Goal: Information Seeking & Learning: Learn about a topic

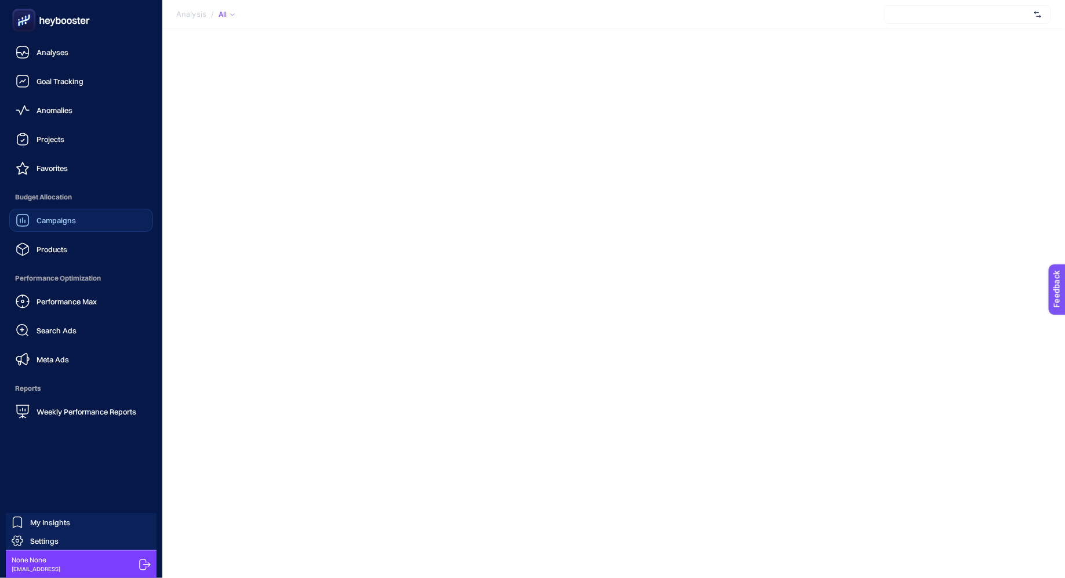
click at [68, 224] on span "Campaigns" at bounding box center [56, 220] width 39 height 9
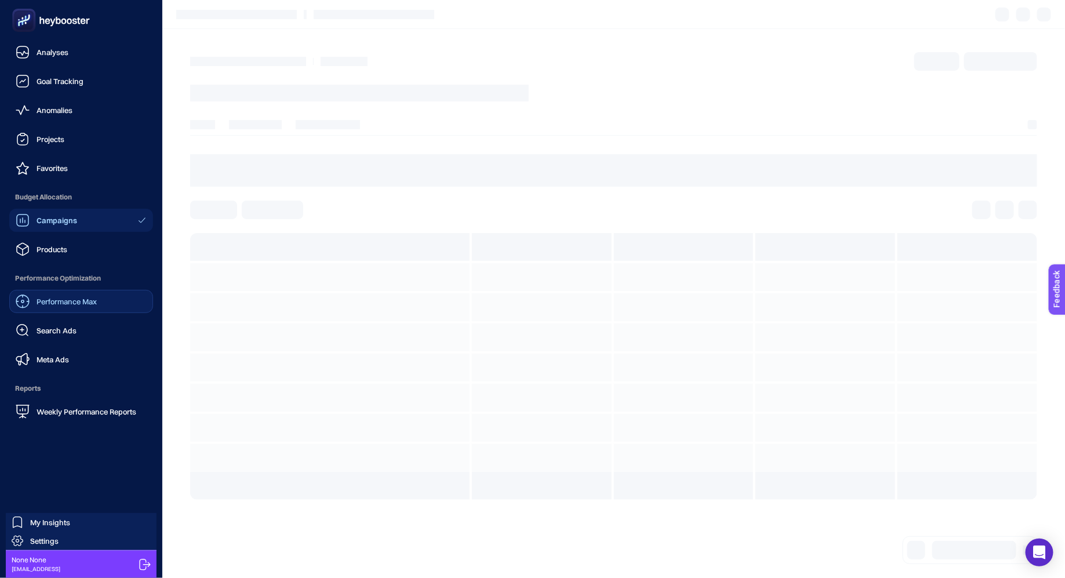
click at [77, 304] on span "Performance Max" at bounding box center [67, 301] width 60 height 9
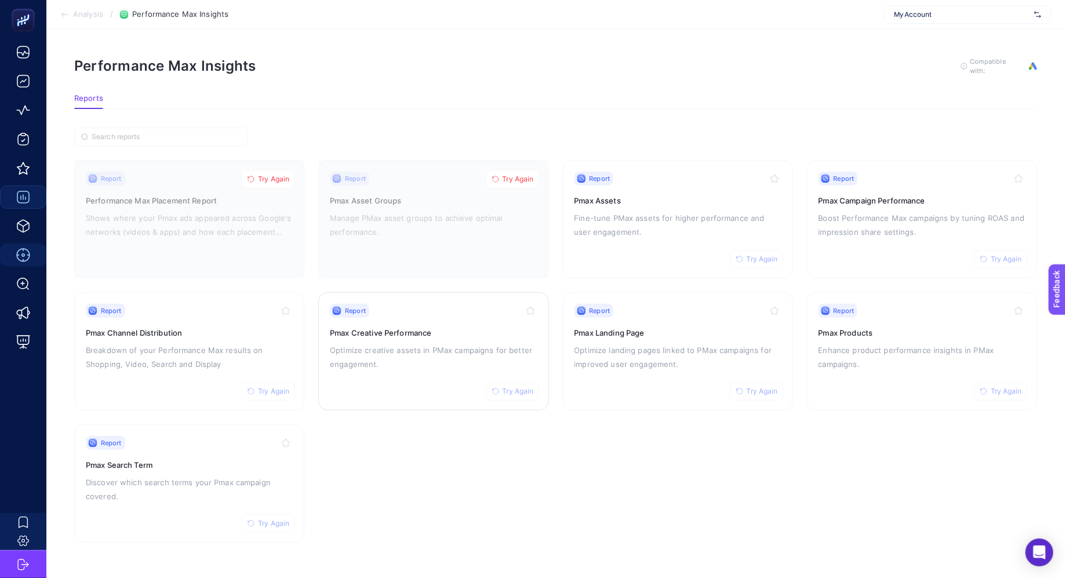
click at [471, 343] on p "Optimize creative assets in PMax campaigns for better engagement." at bounding box center [433, 357] width 207 height 28
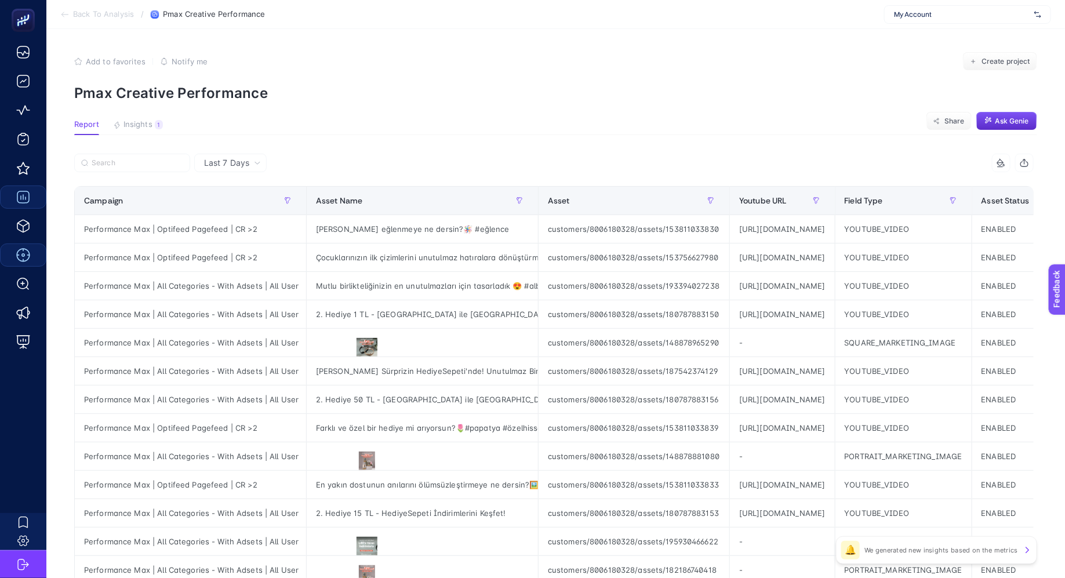
scroll to position [4, 0]
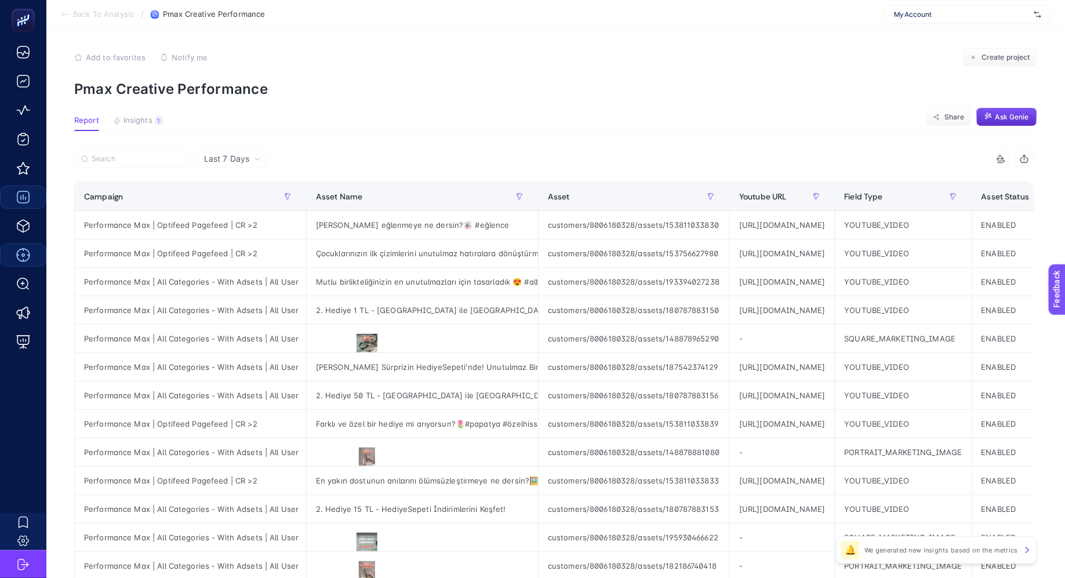
click at [139, 130] on section "Report Insights 1 We generated new insights based on the metrics Share Ask Genie" at bounding box center [555, 123] width 963 height 15
click at [139, 120] on span "Insights" at bounding box center [137, 120] width 29 height 9
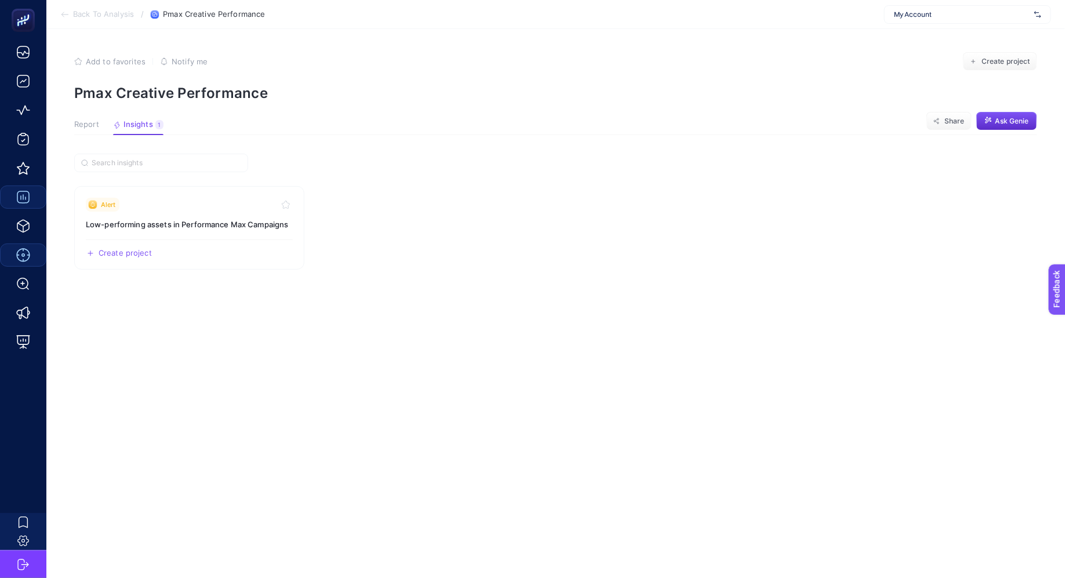
click at [424, 161] on section "Alert Low-performing assets in Performance Max Campaigns Create project Share" at bounding box center [555, 354] width 963 height 401
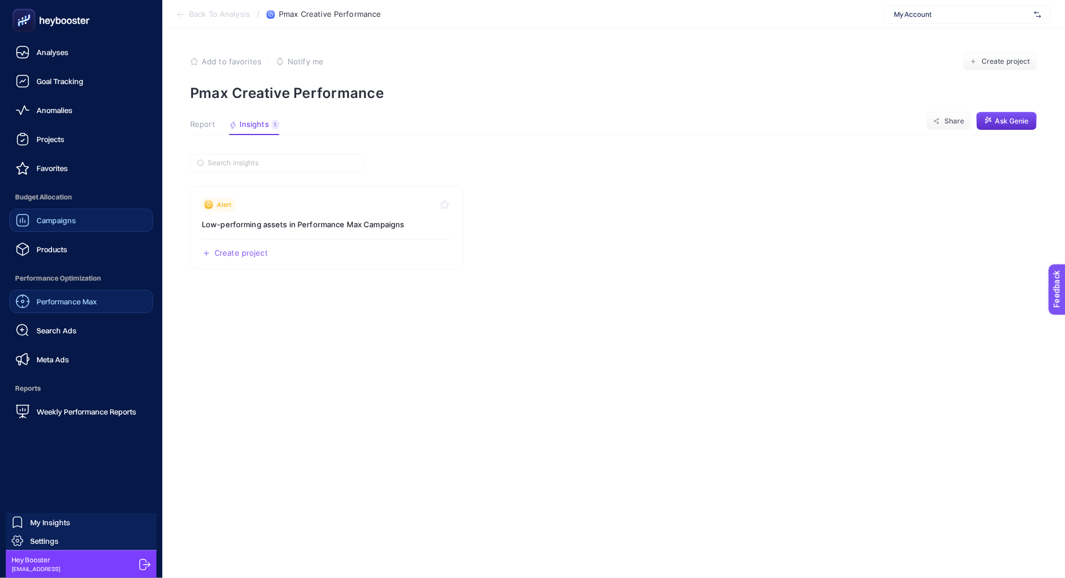
click at [76, 229] on link "Campaigns" at bounding box center [81, 220] width 144 height 23
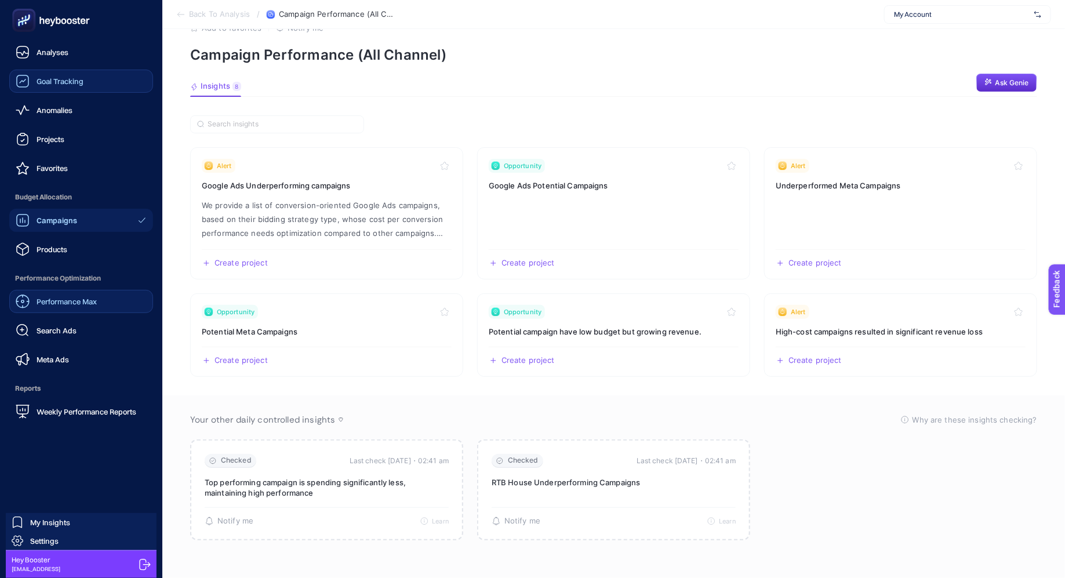
scroll to position [27, 0]
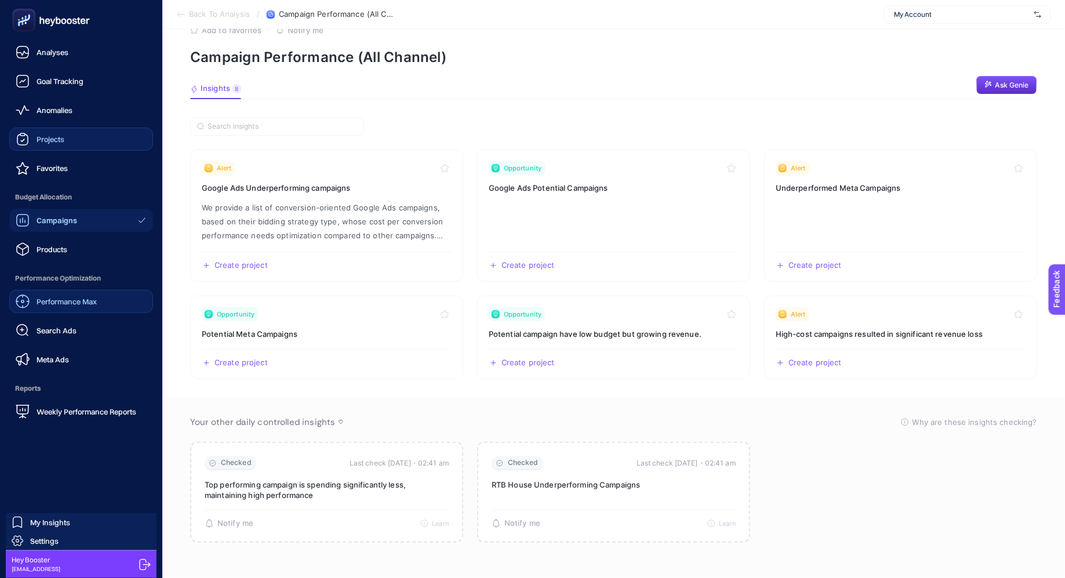
click at [63, 143] on span "Projects" at bounding box center [51, 138] width 28 height 9
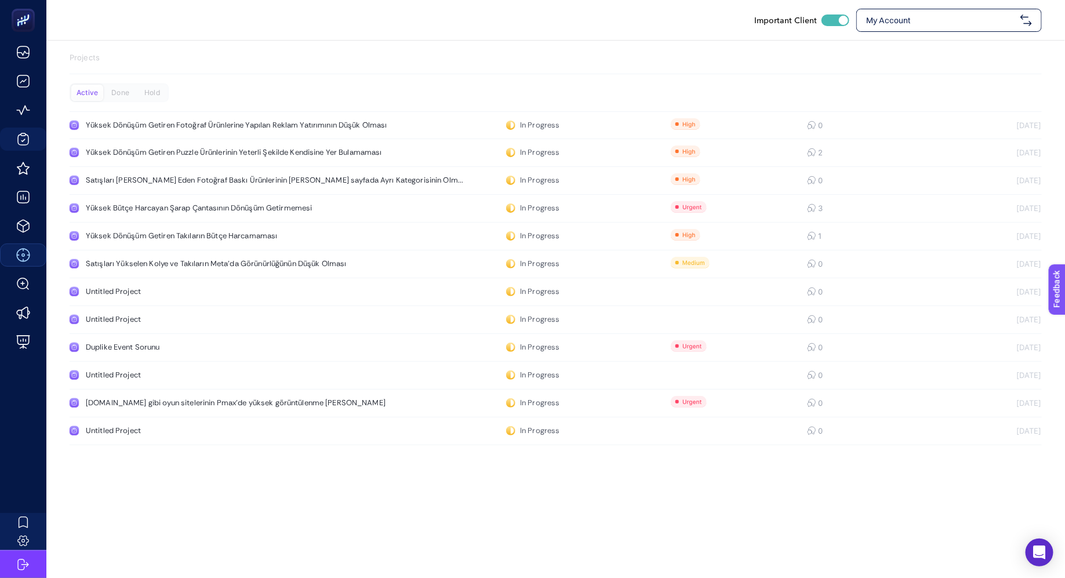
click at [890, 20] on span "My Account" at bounding box center [941, 20] width 150 height 12
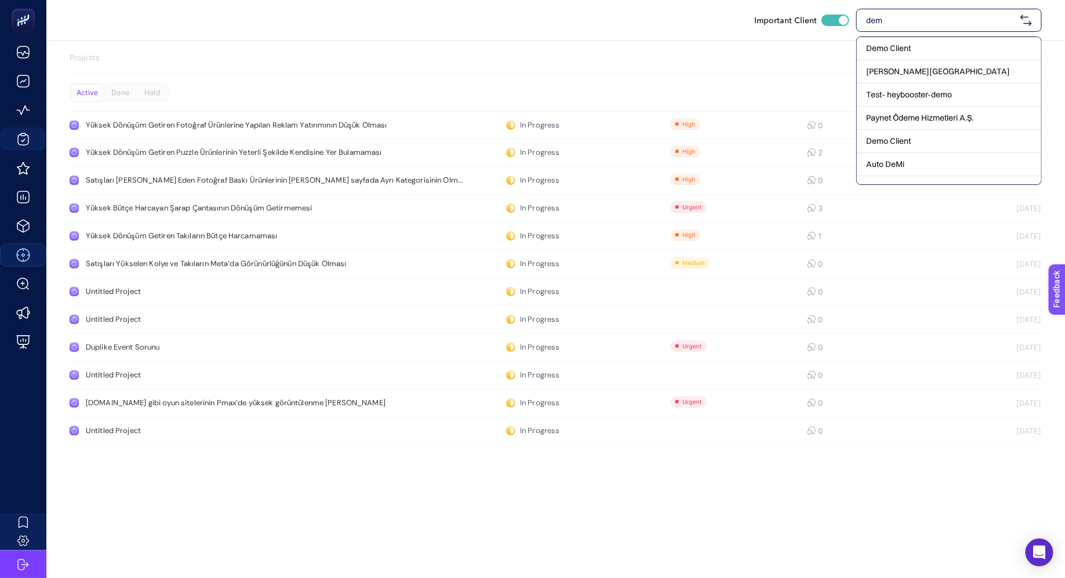
type input "demo"
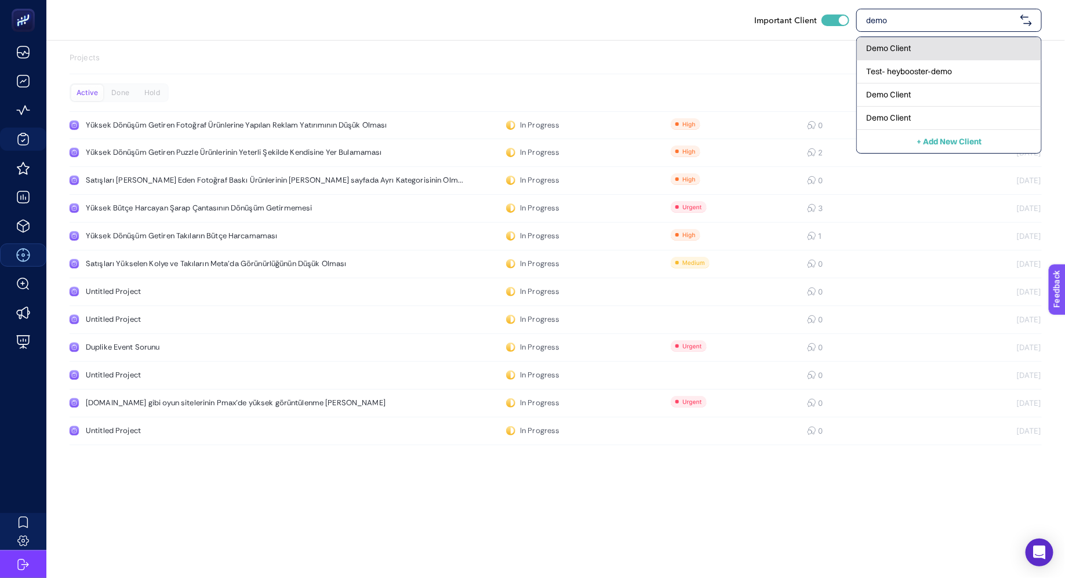
click at [908, 48] on span "Demo Client" at bounding box center [888, 48] width 45 height 12
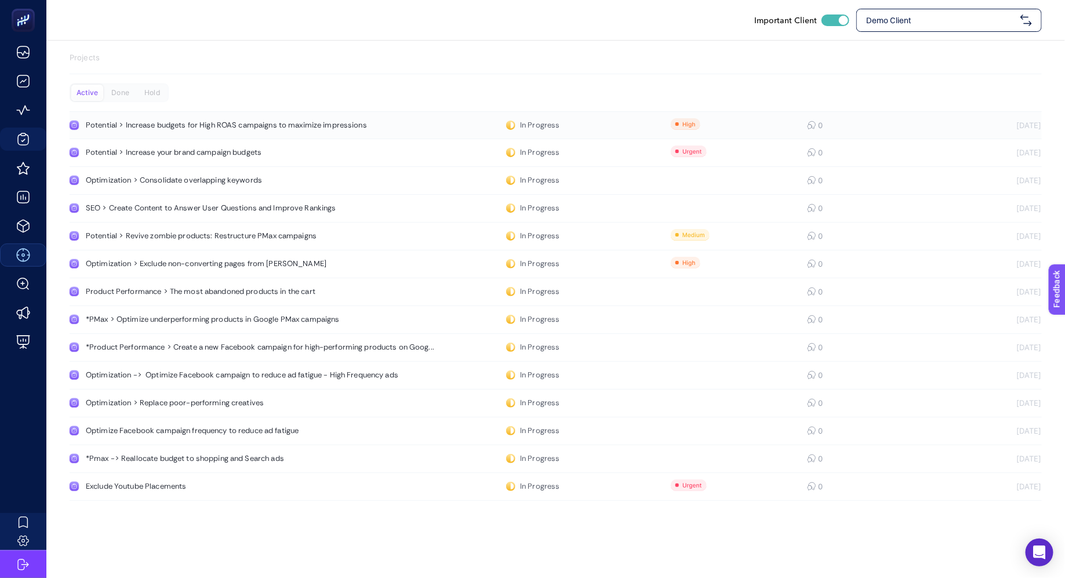
click at [363, 125] on div "Potential > Increase budgets for High ROAS campaigns to maximize impressions" at bounding box center [226, 125] width 281 height 9
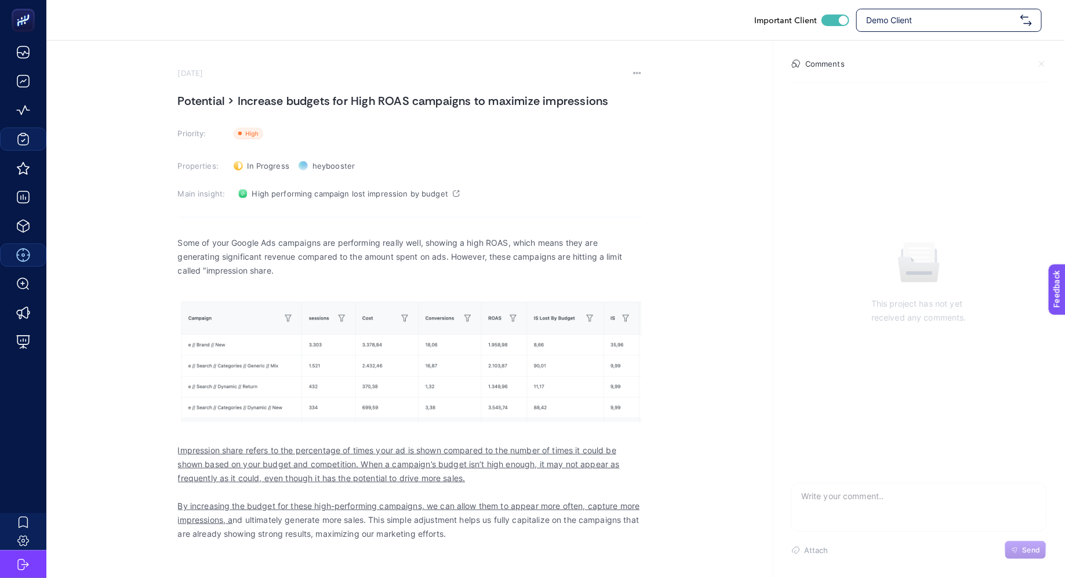
click at [440, 515] on p "By increasing the budget for these high-performing campaigns, we can allow them…" at bounding box center [410, 520] width 464 height 42
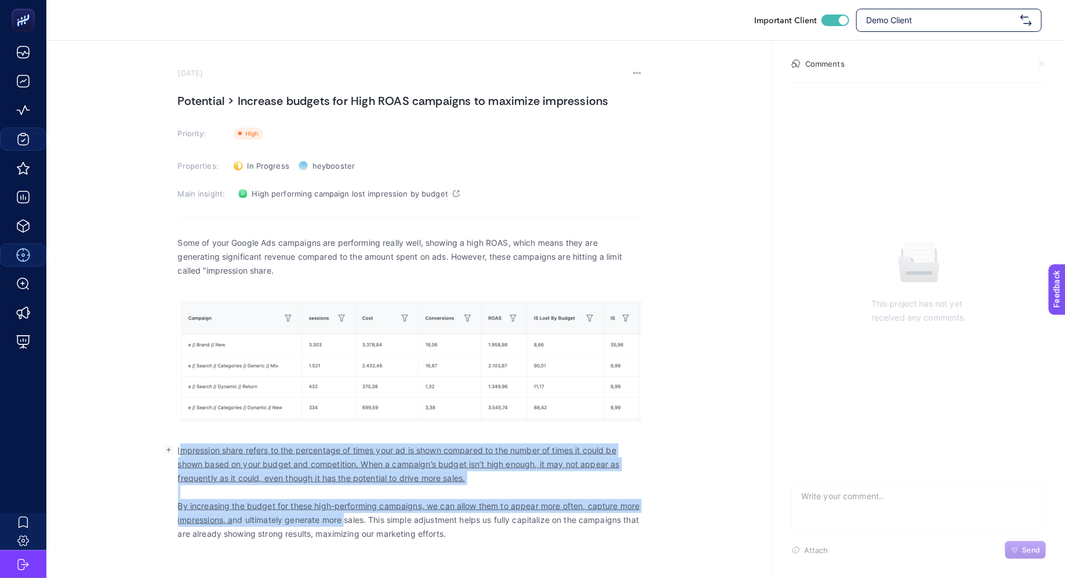
drag, startPoint x: 370, startPoint y: 519, endPoint x: 179, endPoint y: 453, distance: 202.2
click at [179, 453] on div "Some of your Google Ads campaigns are performing really well, showing a high RO…" at bounding box center [410, 387] width 464 height 319
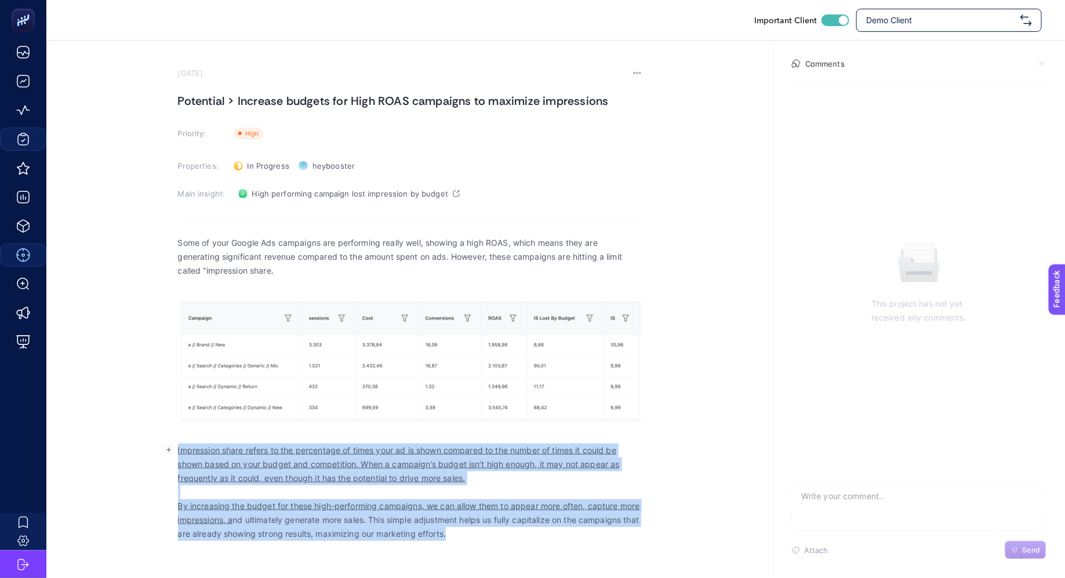
drag, startPoint x: 533, startPoint y: 539, endPoint x: 172, endPoint y: 450, distance: 372.6
click at [172, 450] on body "Important Client Demo Client [DATE] Potential > Increase budgets for High ROAS …" at bounding box center [532, 289] width 1065 height 578
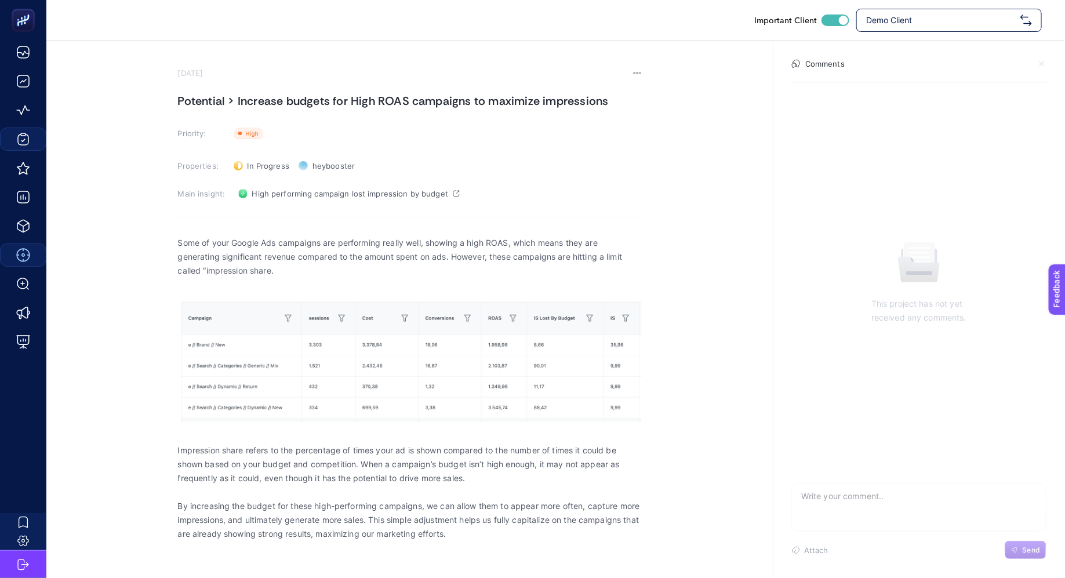
click at [687, 168] on section "[DATE] Potential > Increase budgets for High ROAS campaigns to maximize impress…" at bounding box center [555, 294] width 1018 height 507
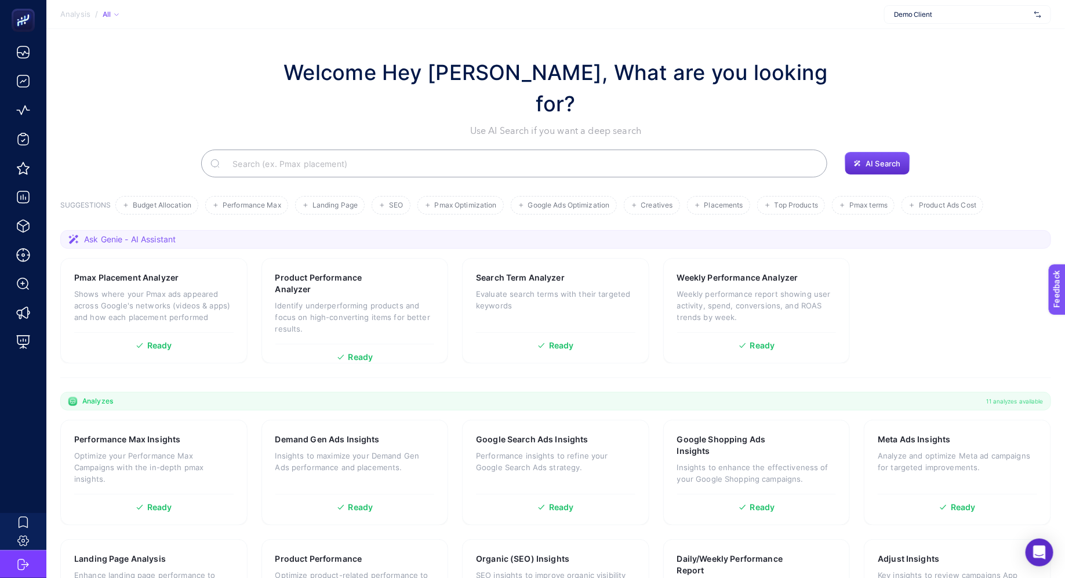
click at [924, 12] on span "Demo Client" at bounding box center [962, 14] width 136 height 9
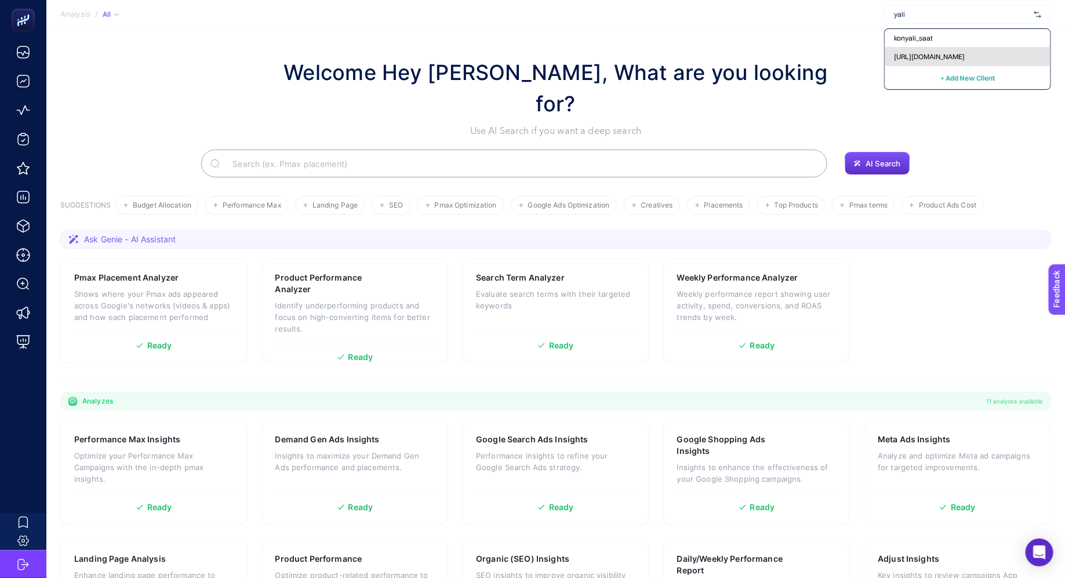
type input "yali"
click at [943, 59] on span "[URL][DOMAIN_NAME]" at bounding box center [929, 56] width 71 height 9
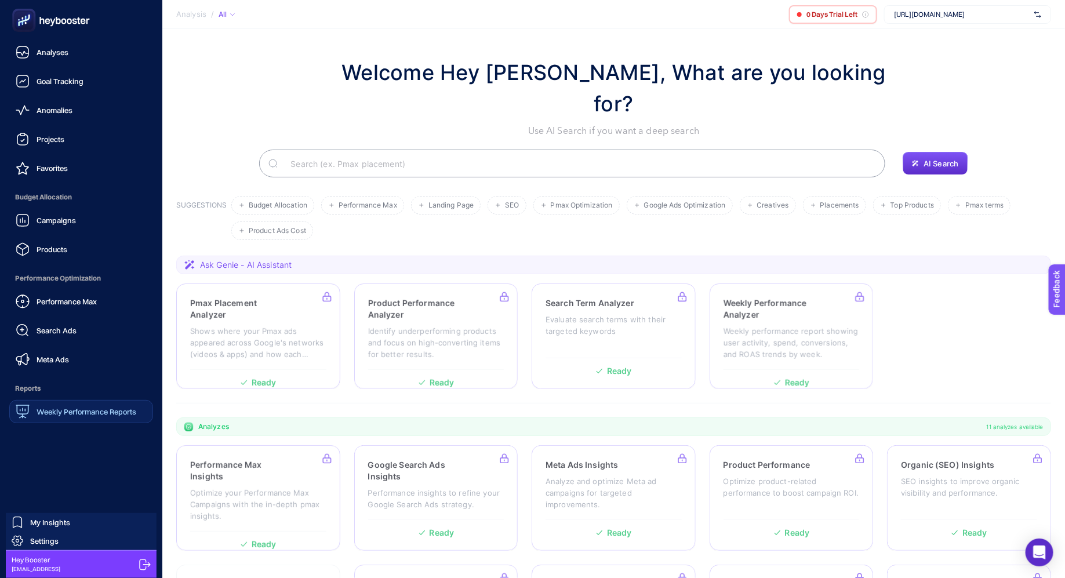
click at [81, 412] on span "Weekly Performance Reports" at bounding box center [87, 411] width 100 height 9
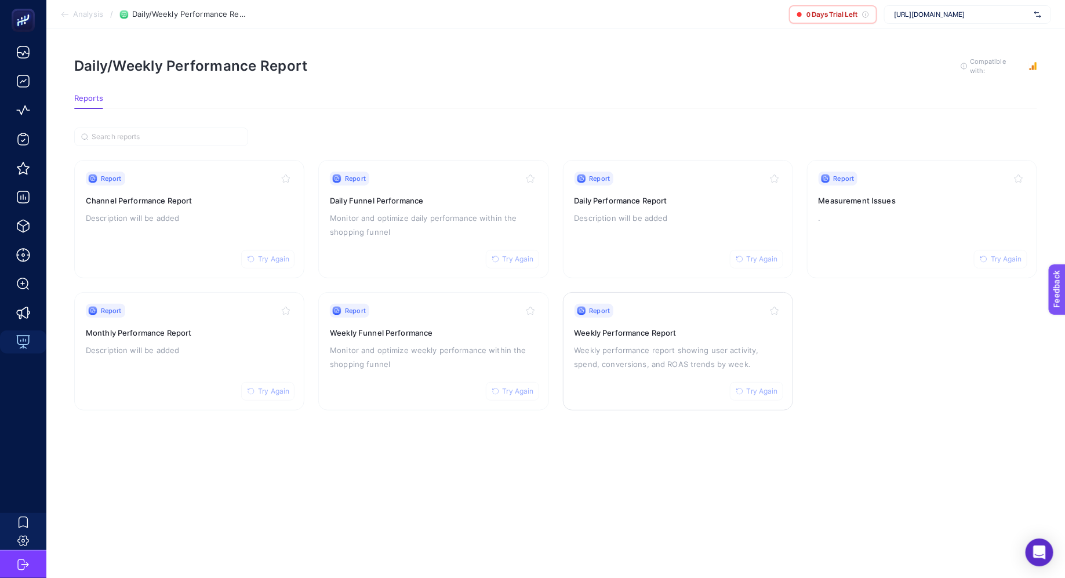
click at [662, 343] on p "Weekly performance report showing user activity, spend, conversions, and ROAS t…" at bounding box center [677, 357] width 207 height 28
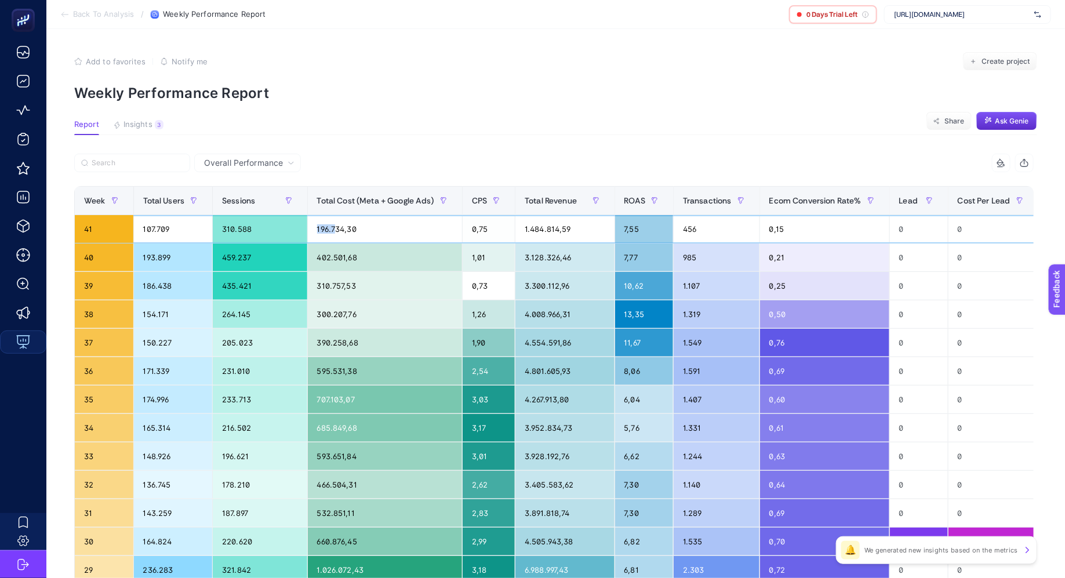
drag, startPoint x: 319, startPoint y: 228, endPoint x: 340, endPoint y: 228, distance: 20.3
click at [340, 228] on div "196.734,30" at bounding box center [385, 229] width 154 height 28
click at [329, 248] on div "402.501,68" at bounding box center [385, 257] width 154 height 28
drag, startPoint x: 323, startPoint y: 250, endPoint x: 352, endPoint y: 253, distance: 28.6
click at [351, 253] on div "402.501,68" at bounding box center [385, 257] width 154 height 28
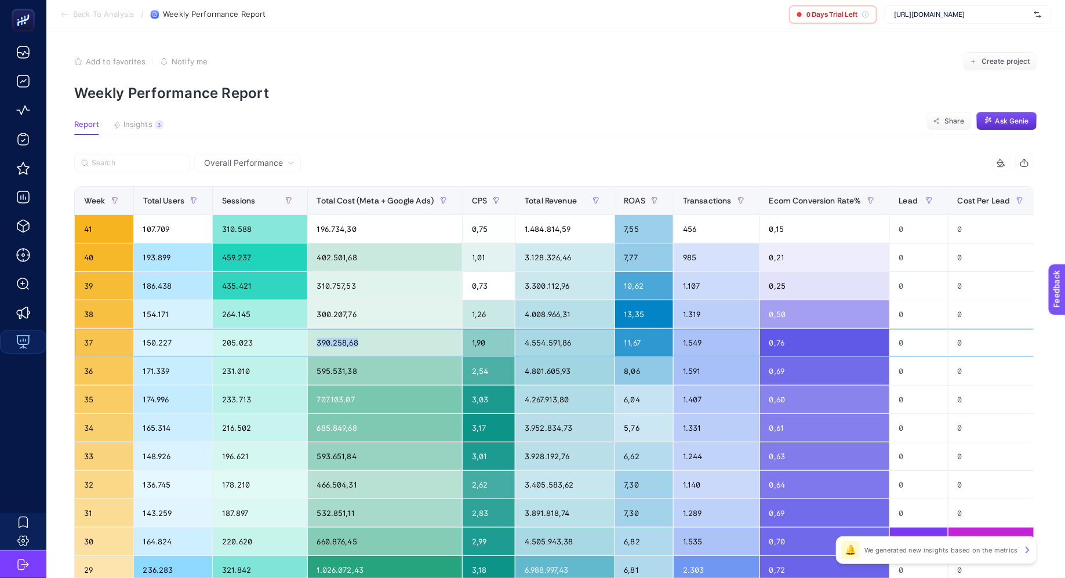
drag, startPoint x: 319, startPoint y: 340, endPoint x: 363, endPoint y: 340, distance: 44.1
click at [363, 340] on div "390.258,68" at bounding box center [385, 343] width 154 height 28
drag, startPoint x: 372, startPoint y: 339, endPoint x: 328, endPoint y: 339, distance: 44.1
click at [345, 339] on div "390.258,68" at bounding box center [385, 343] width 154 height 28
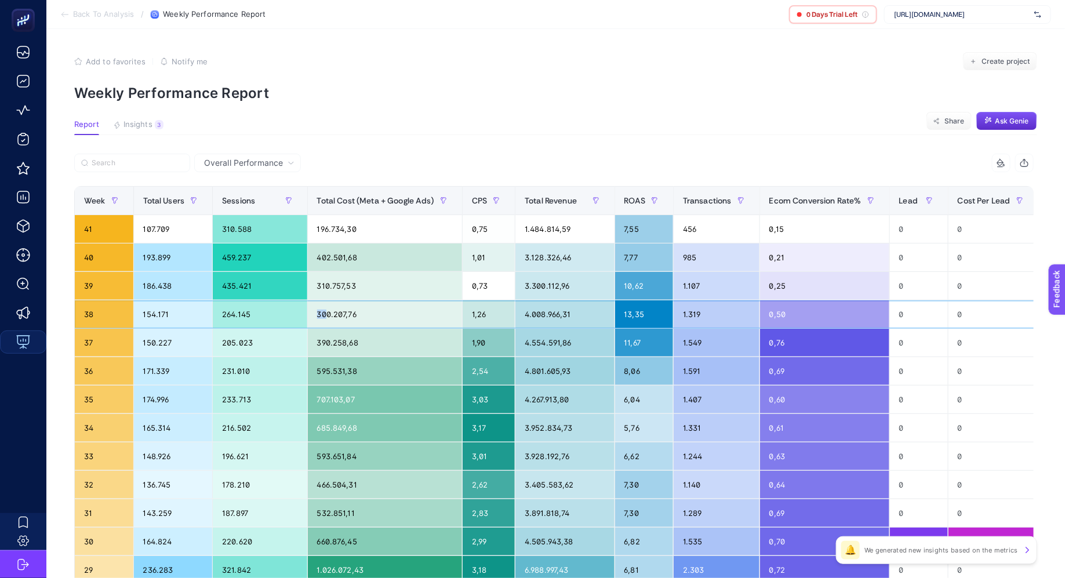
drag, startPoint x: 355, startPoint y: 308, endPoint x: 330, endPoint y: 314, distance: 25.6
click at [330, 313] on div "300.207,76" at bounding box center [385, 314] width 154 height 28
drag, startPoint x: 350, startPoint y: 278, endPoint x: 332, endPoint y: 278, distance: 17.4
click at [336, 278] on div "310.757,53" at bounding box center [385, 286] width 154 height 28
click at [342, 253] on div "402.501,68" at bounding box center [385, 257] width 154 height 28
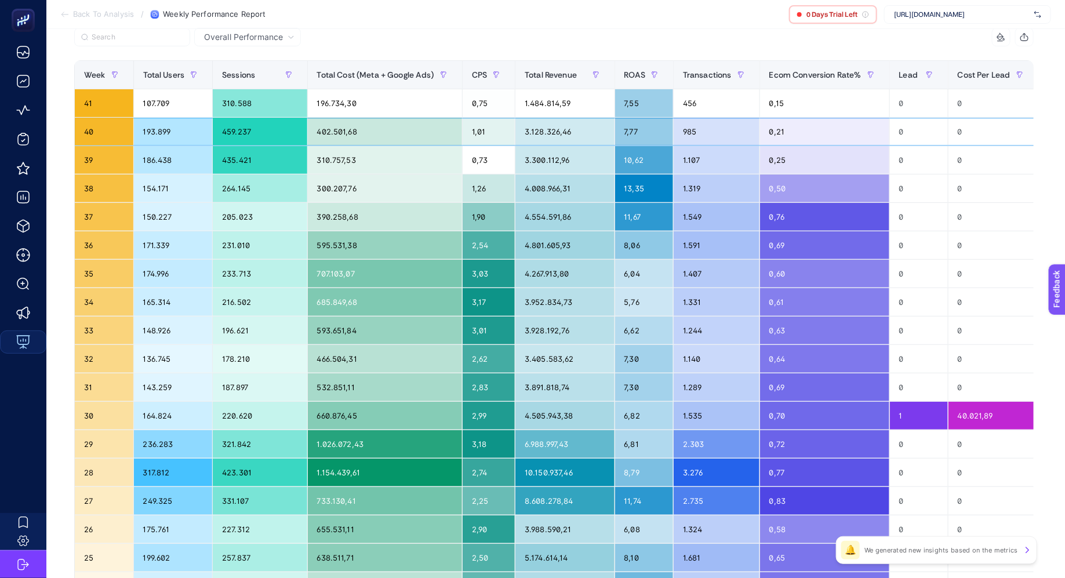
scroll to position [128, 0]
